Goal: Navigation & Orientation: Find specific page/section

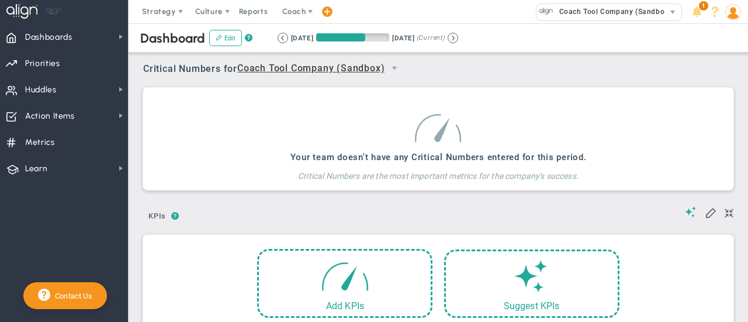
click at [303, 14] on span "Coach" at bounding box center [293, 11] width 23 height 9
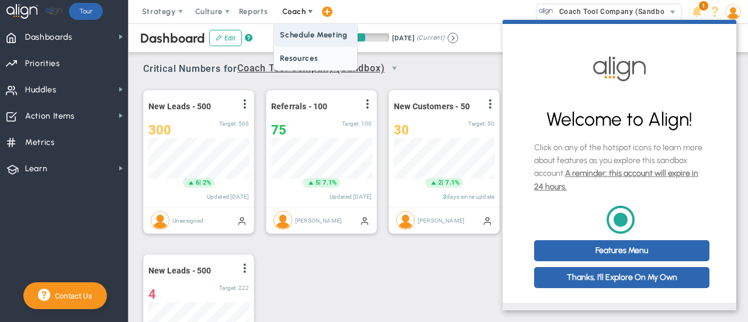
click at [304, 34] on span "Schedule Meeting" at bounding box center [315, 34] width 82 height 23
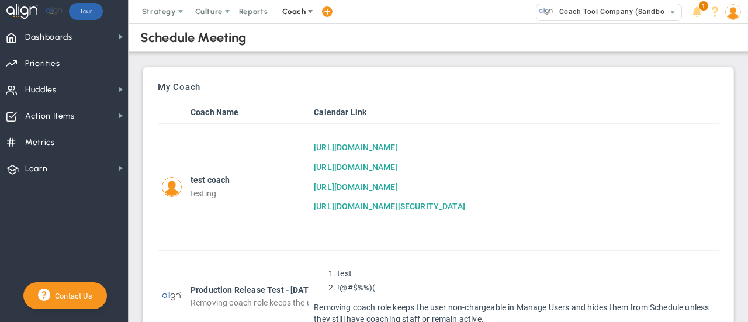
click at [280, 14] on span "Coach" at bounding box center [295, 11] width 43 height 23
click at [296, 57] on span "Resources" at bounding box center [315, 58] width 82 height 23
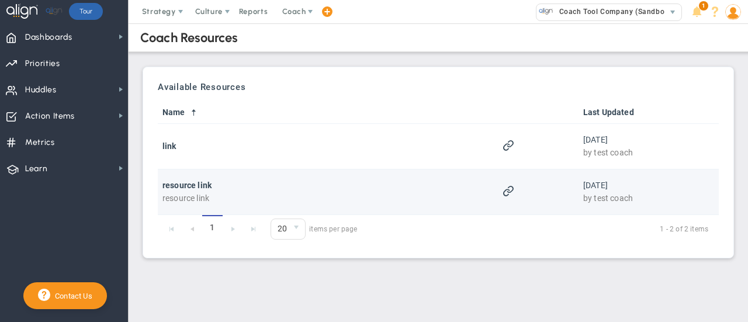
click at [514, 191] on span at bounding box center [508, 190] width 11 height 11
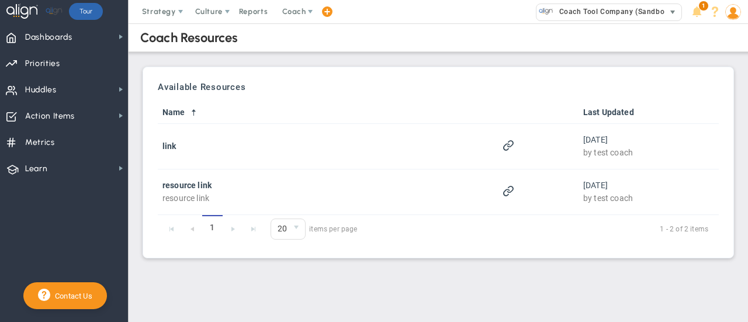
click at [657, 15] on span "Coach Tool Company (Sandbox)" at bounding box center [613, 11] width 118 height 15
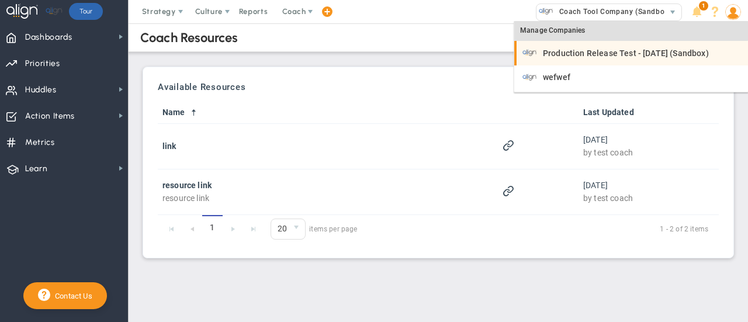
click at [628, 56] on span "Production Release Test - [DATE] (Sandbox)" at bounding box center [626, 53] width 166 height 8
